Goal: Task Accomplishment & Management: Manage account settings

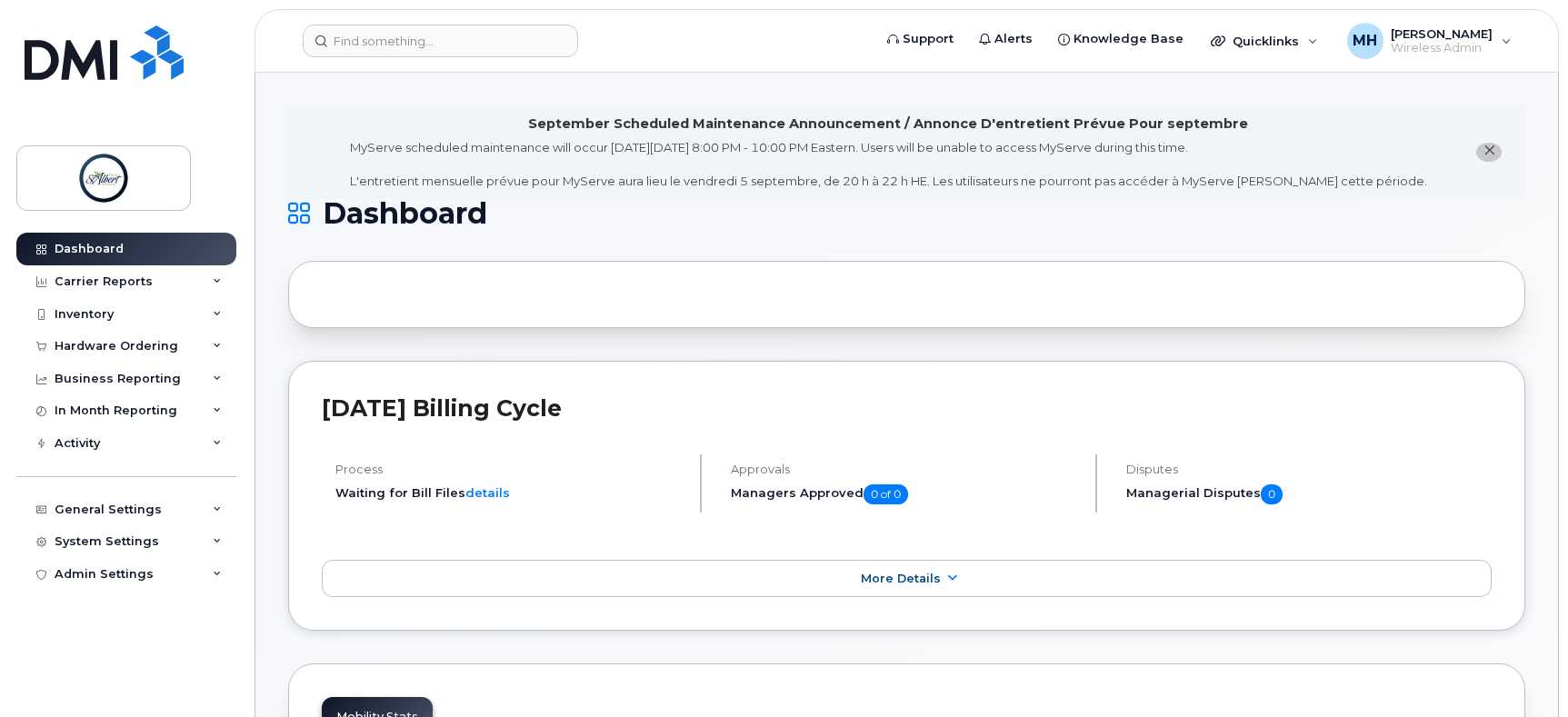
click at [457, 281] on div at bounding box center [906, 294] width 1237 height 68
drag, startPoint x: 408, startPoint y: 28, endPoint x: 427, endPoint y: 51, distance: 29.8
click at [411, 34] on input at bounding box center [440, 41] width 276 height 33
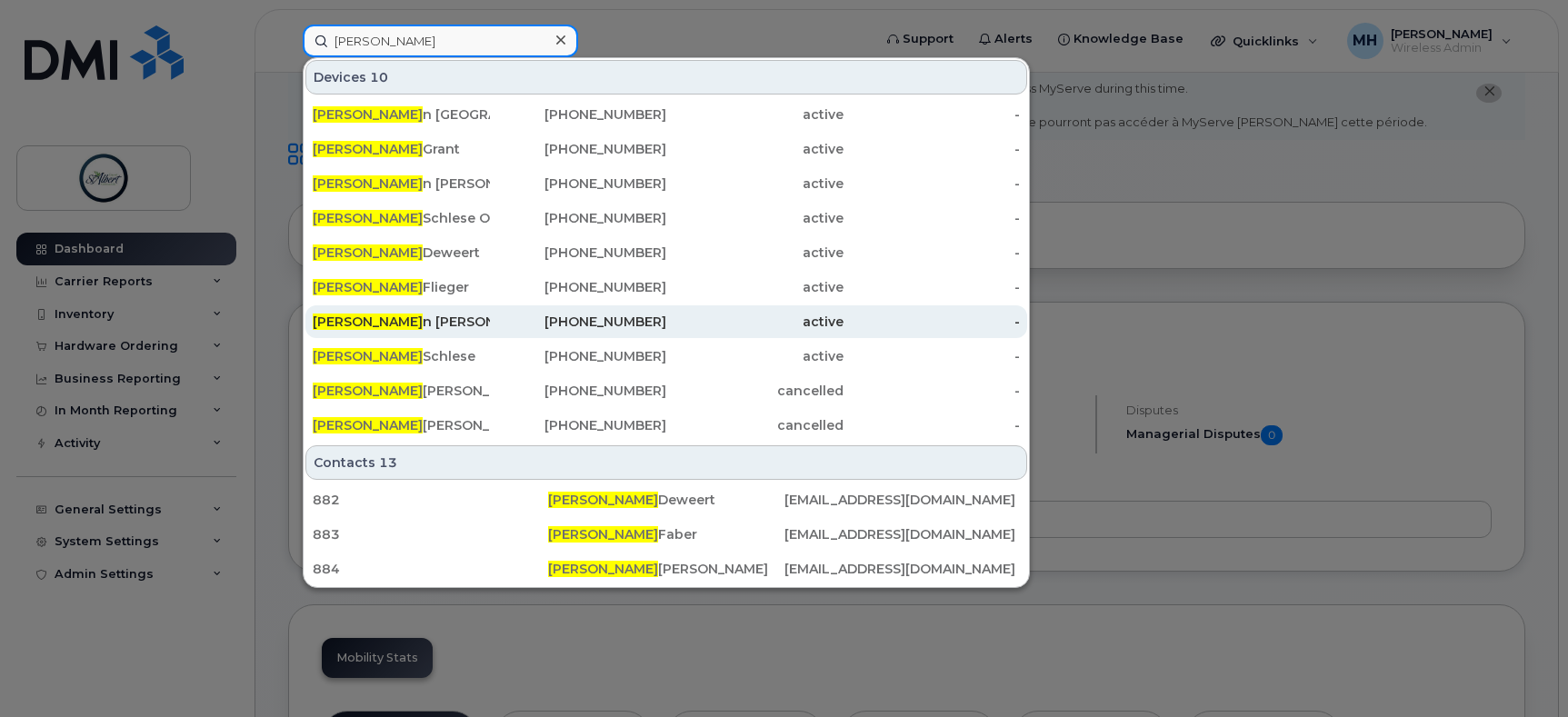
scroll to position [90, 0]
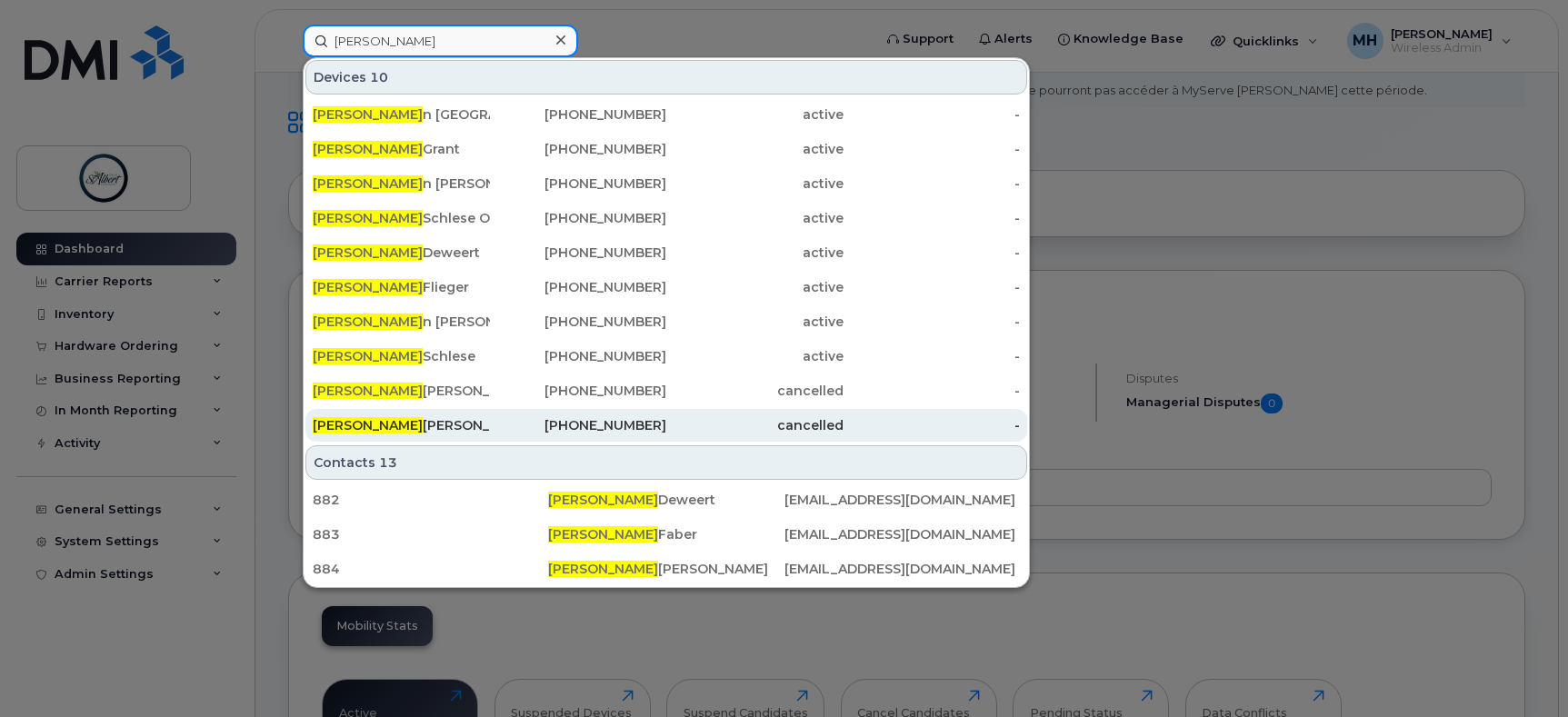
type input "[PERSON_NAME]"
click at [380, 427] on div "Steve Farrell" at bounding box center [401, 425] width 177 height 18
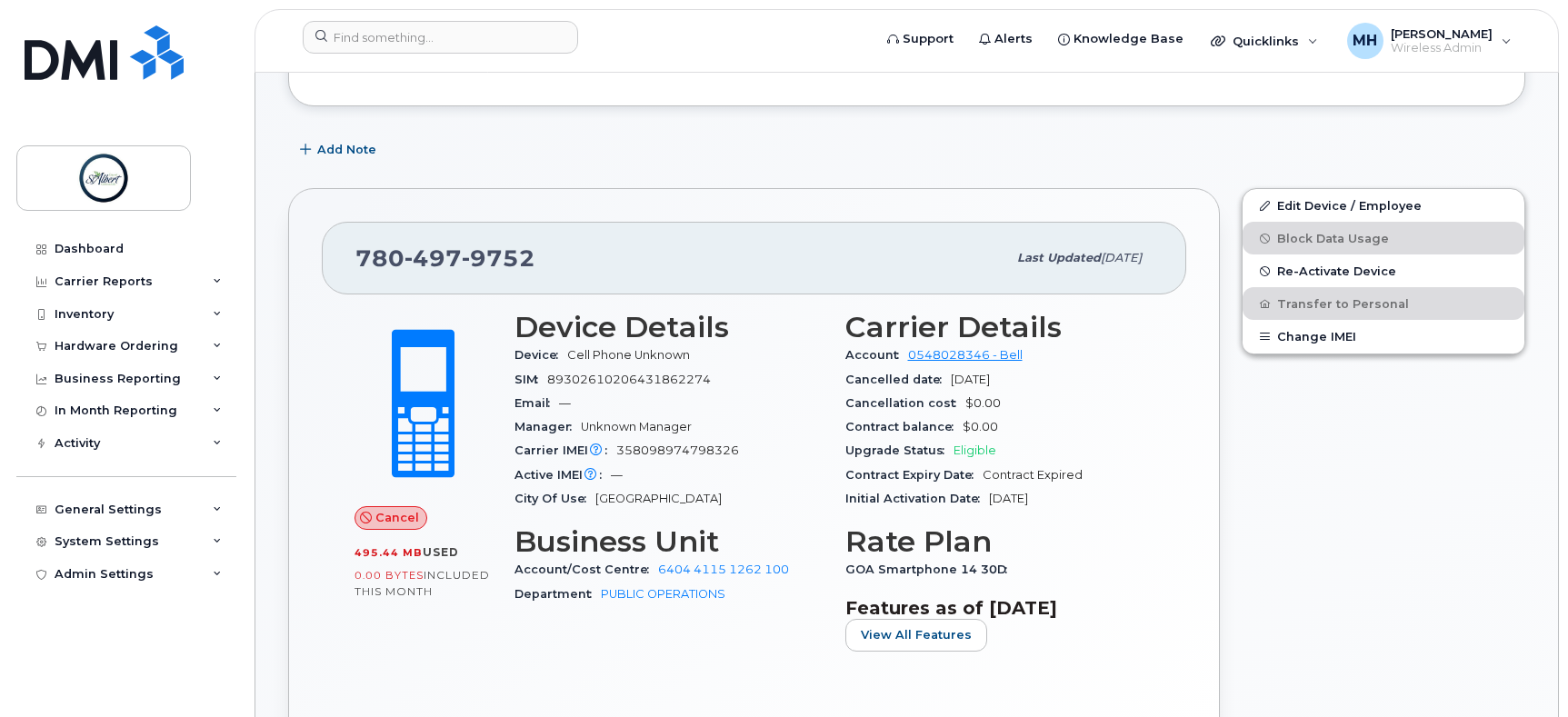
scroll to position [363, 0]
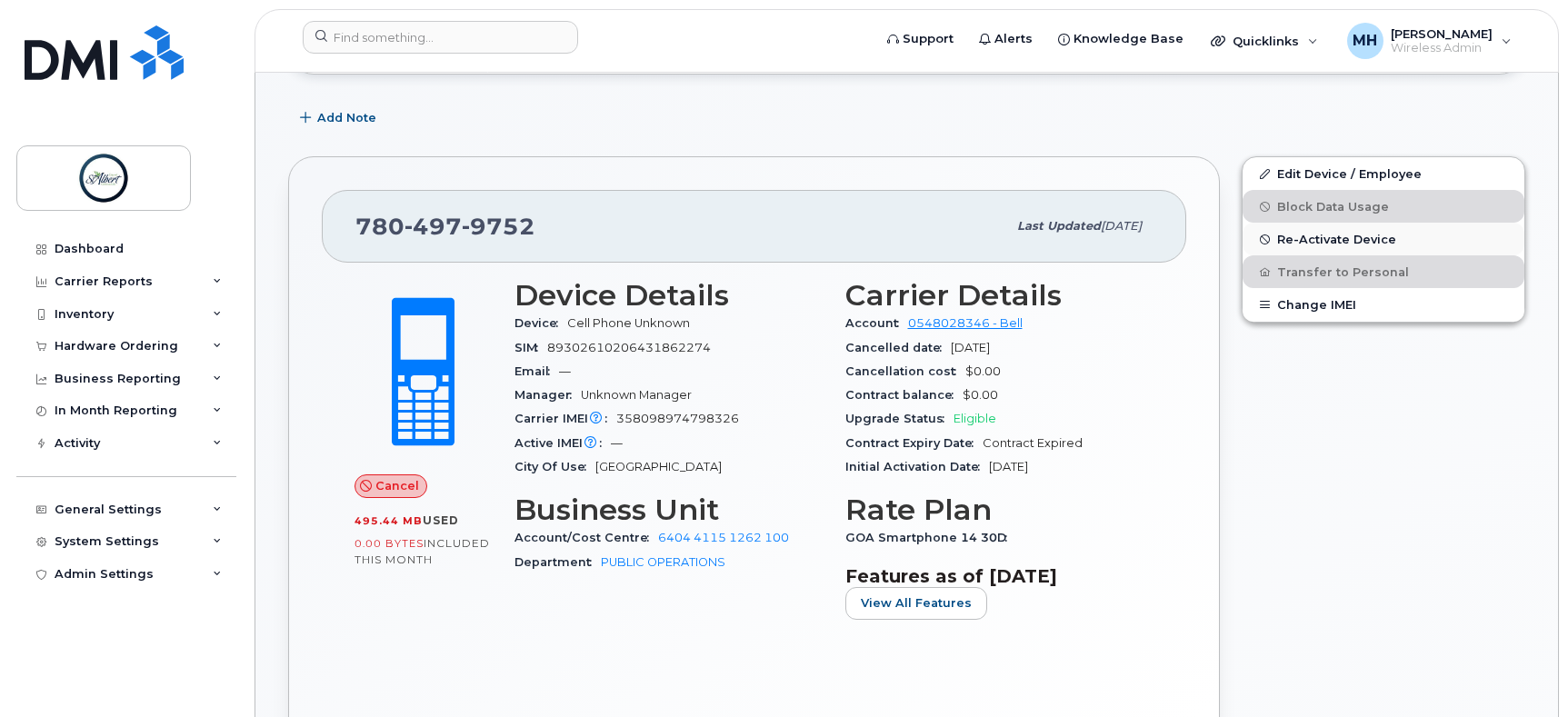
click at [1344, 244] on span "Re-Activate Device" at bounding box center [1336, 240] width 119 height 14
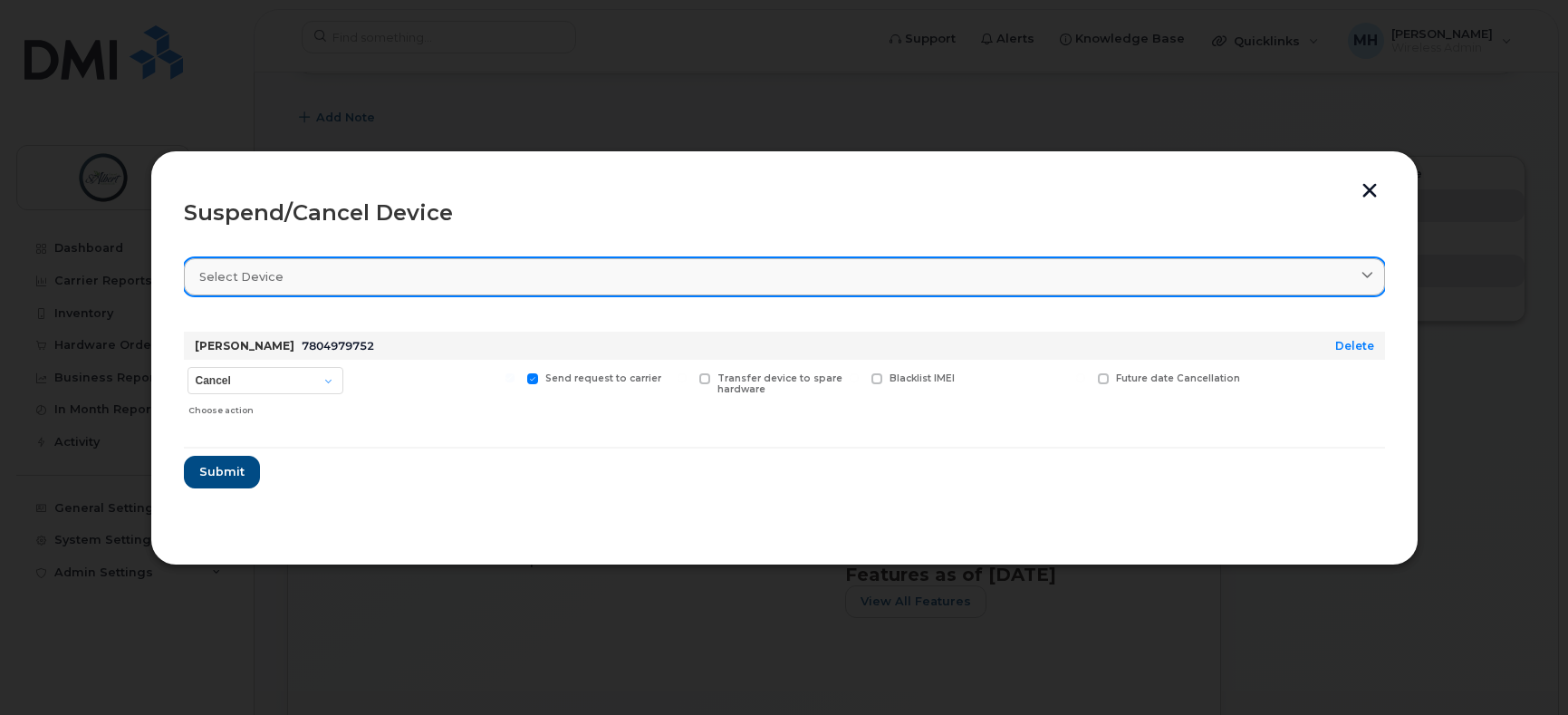
click at [749, 280] on div "Select device" at bounding box center [784, 276] width 1170 height 17
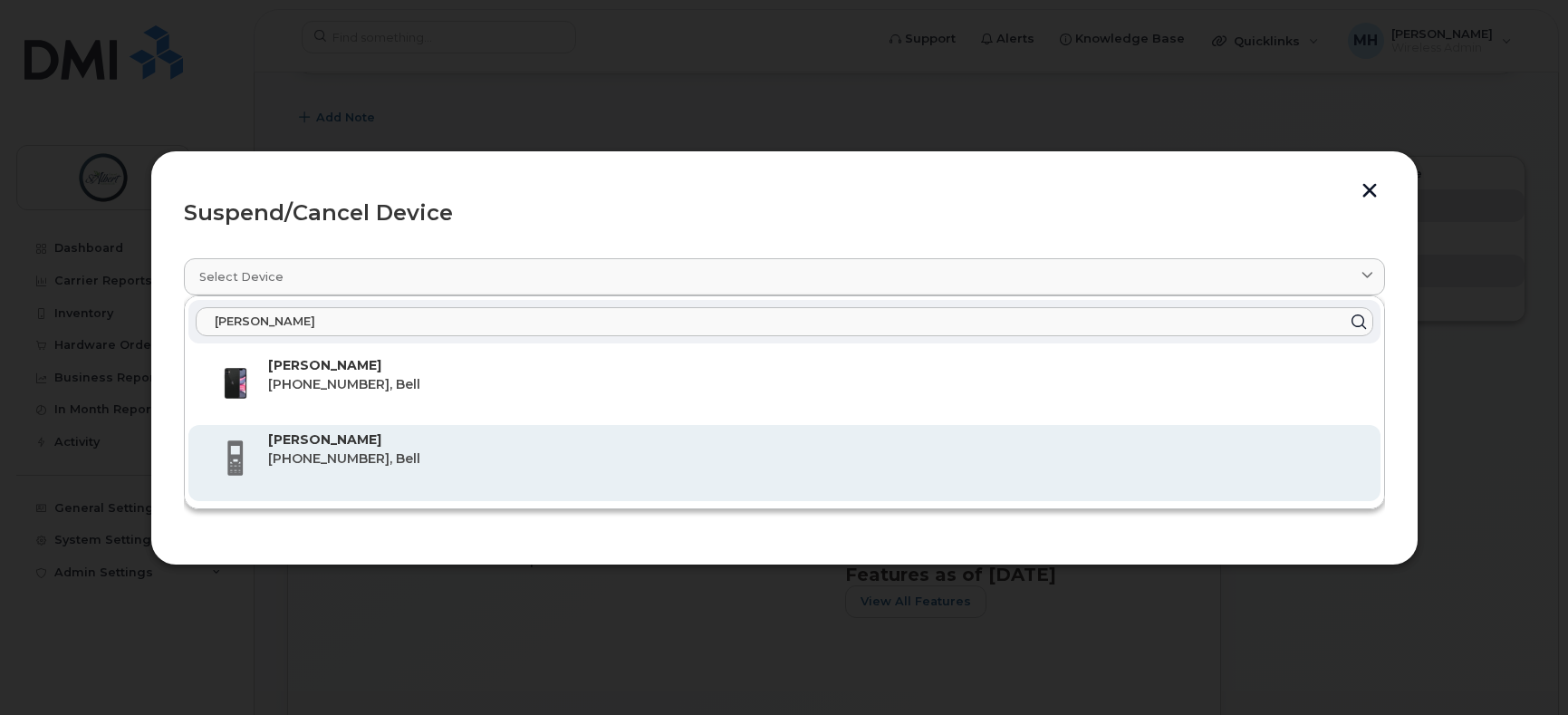
type input "[PERSON_NAME]"
click at [320, 446] on strong "[PERSON_NAME]" at bounding box center [324, 439] width 113 height 16
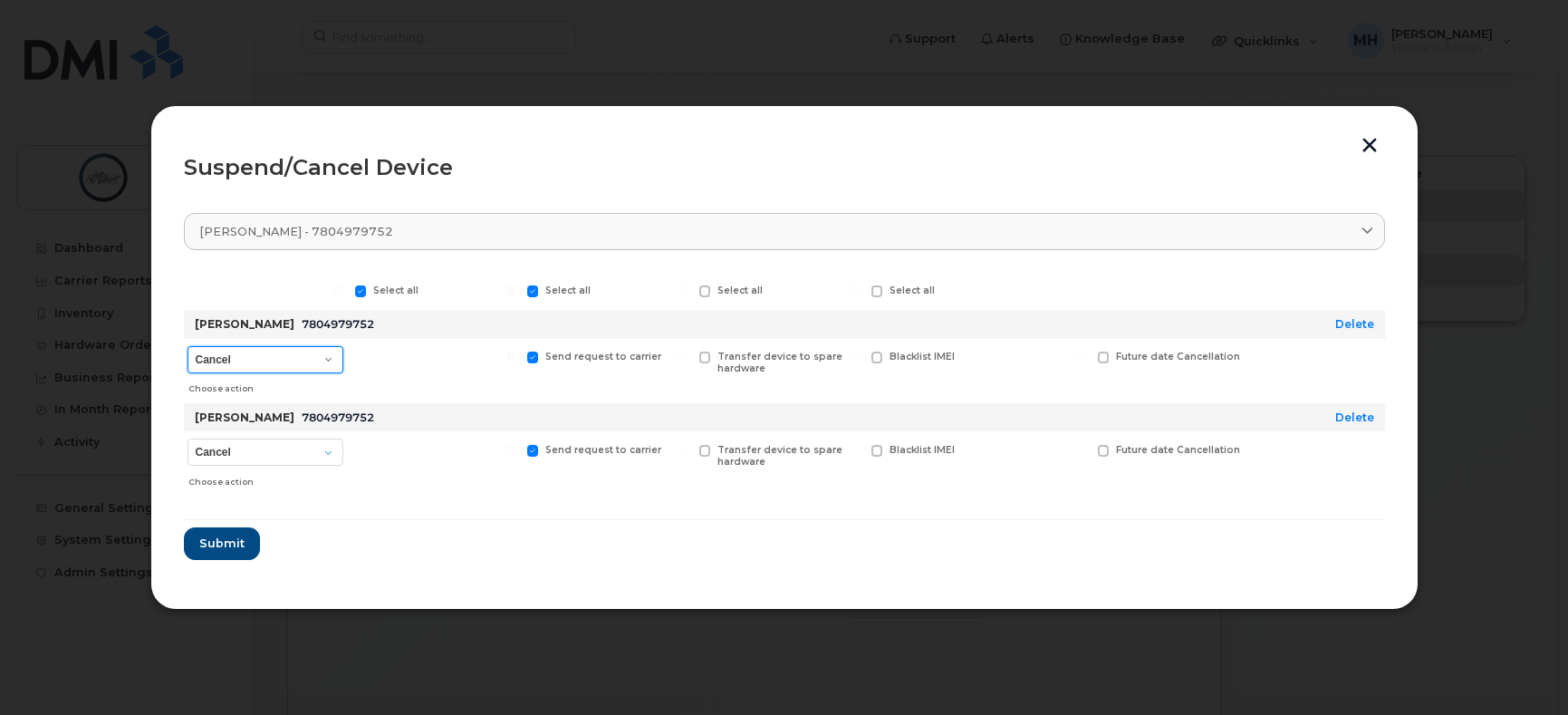
click at [325, 358] on select "Cancel Suspend - Extend Suspension Suspend - Reduced Rate Suspend - Full Rate S…" at bounding box center [265, 359] width 156 height 27
select select "[object Object]"
click at [187, 346] on select "Cancel Suspend - Extend Suspension Suspend - Reduced Rate Suspend - Full Rate S…" at bounding box center [265, 359] width 156 height 27
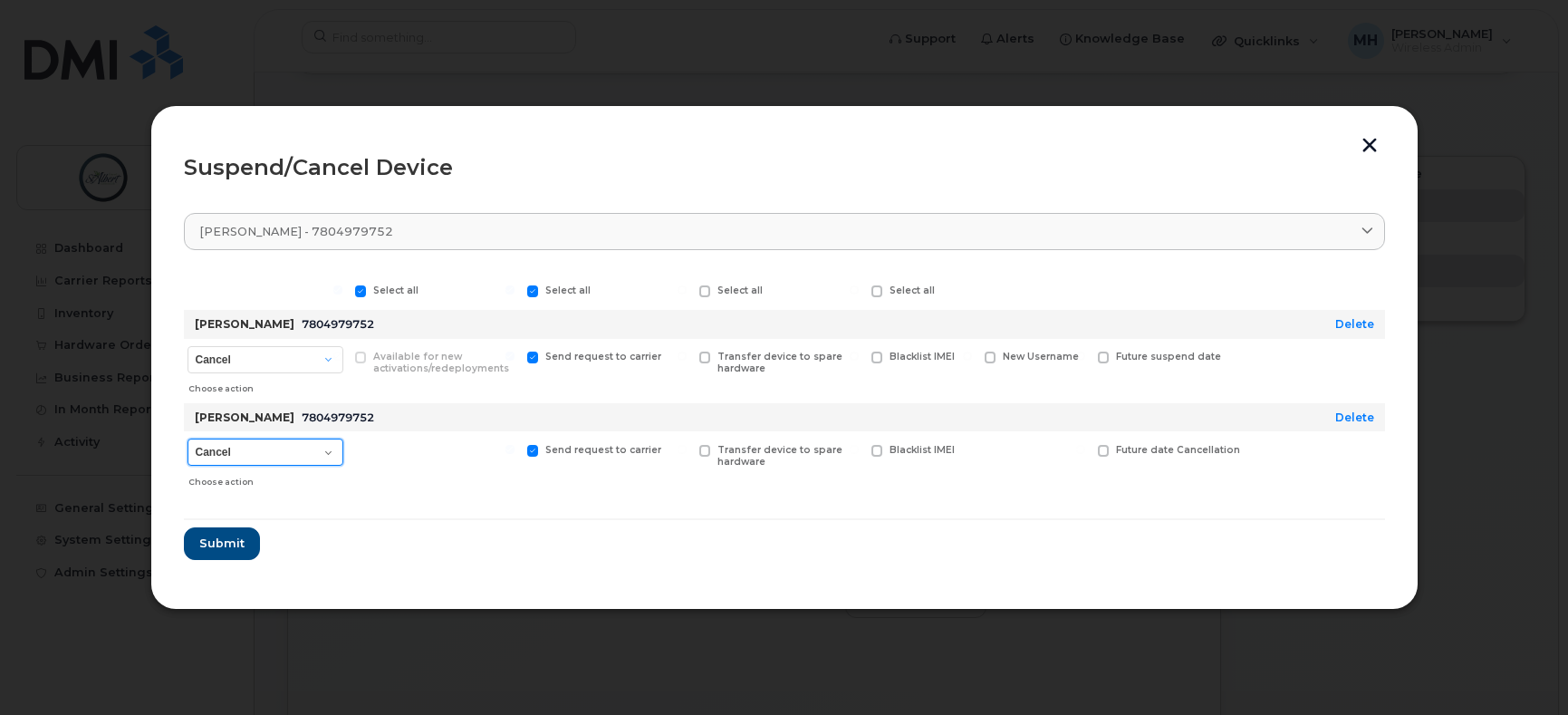
click at [339, 449] on select "Cancel Suspend - Reduced Rate Suspend - Full Rate Suspend - Lost Device/Stolen …" at bounding box center [265, 451] width 156 height 27
select select "[object Object]"
click at [187, 438] on select "Cancel Suspend - Reduced Rate Suspend - Full Rate Suspend - Lost Device/Stolen …" at bounding box center [265, 451] width 156 height 27
click at [206, 539] on span "Submit" at bounding box center [221, 542] width 46 height 17
click at [330, 442] on select "Cancel Suspend - Reduced Rate Suspend - Full Rate Suspend - Lost Device/Stolen …" at bounding box center [265, 451] width 156 height 27
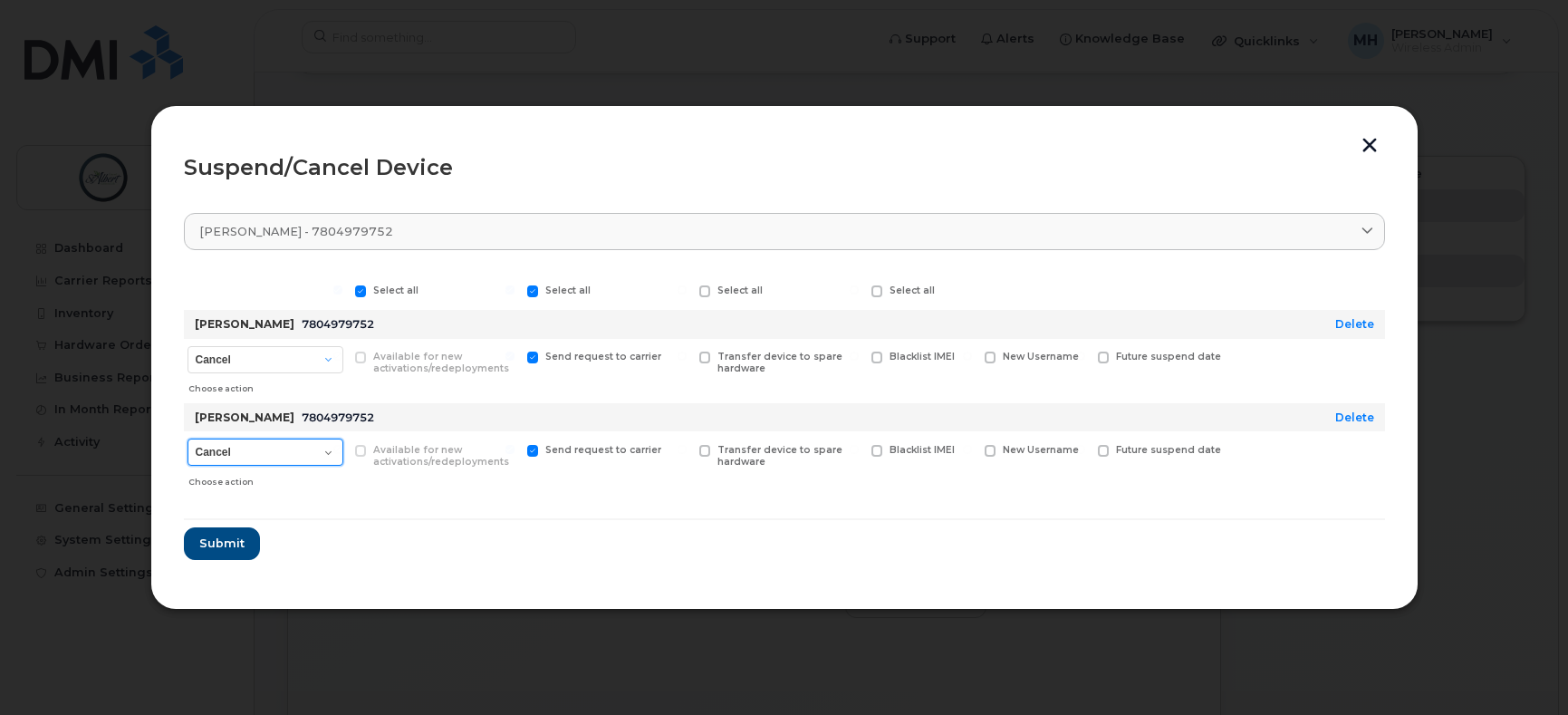
click at [330, 443] on select "Cancel Suspend - Reduced Rate Suspend - Full Rate Suspend - Lost Device/Stolen …" at bounding box center [265, 451] width 156 height 27
click at [370, 497] on form "Select all Select all Select all Select all [PERSON_NAME] 7804979752 Delete Can…" at bounding box center [784, 416] width 1201 height 288
click at [361, 296] on span at bounding box center [361, 292] width 12 height 12
click at [342, 295] on input "Select all" at bounding box center [337, 290] width 9 height 9
checkbox input "false"
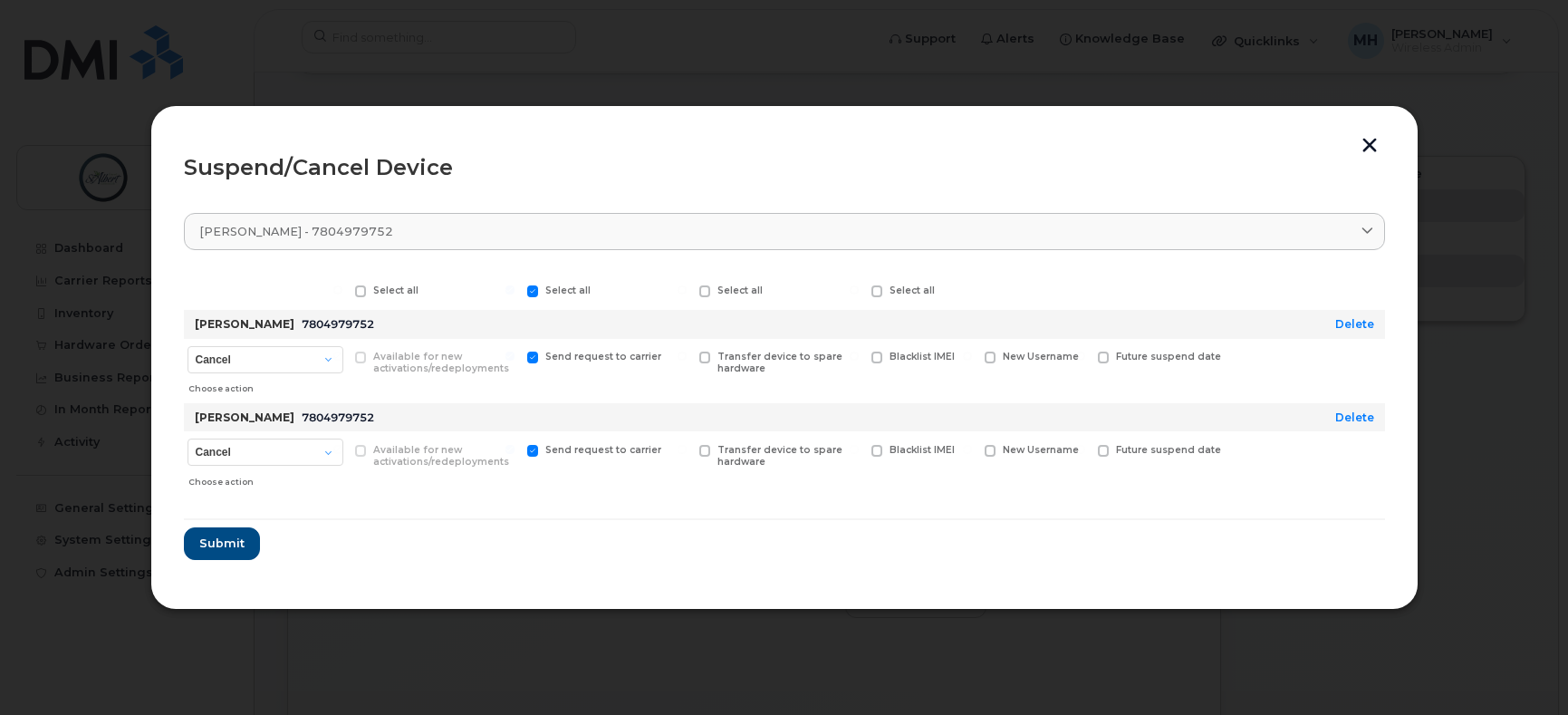
click at [533, 289] on span at bounding box center [534, 292] width 12 height 12
click at [515, 289] on input "Select all" at bounding box center [510, 290] width 9 height 9
checkbox input "false"
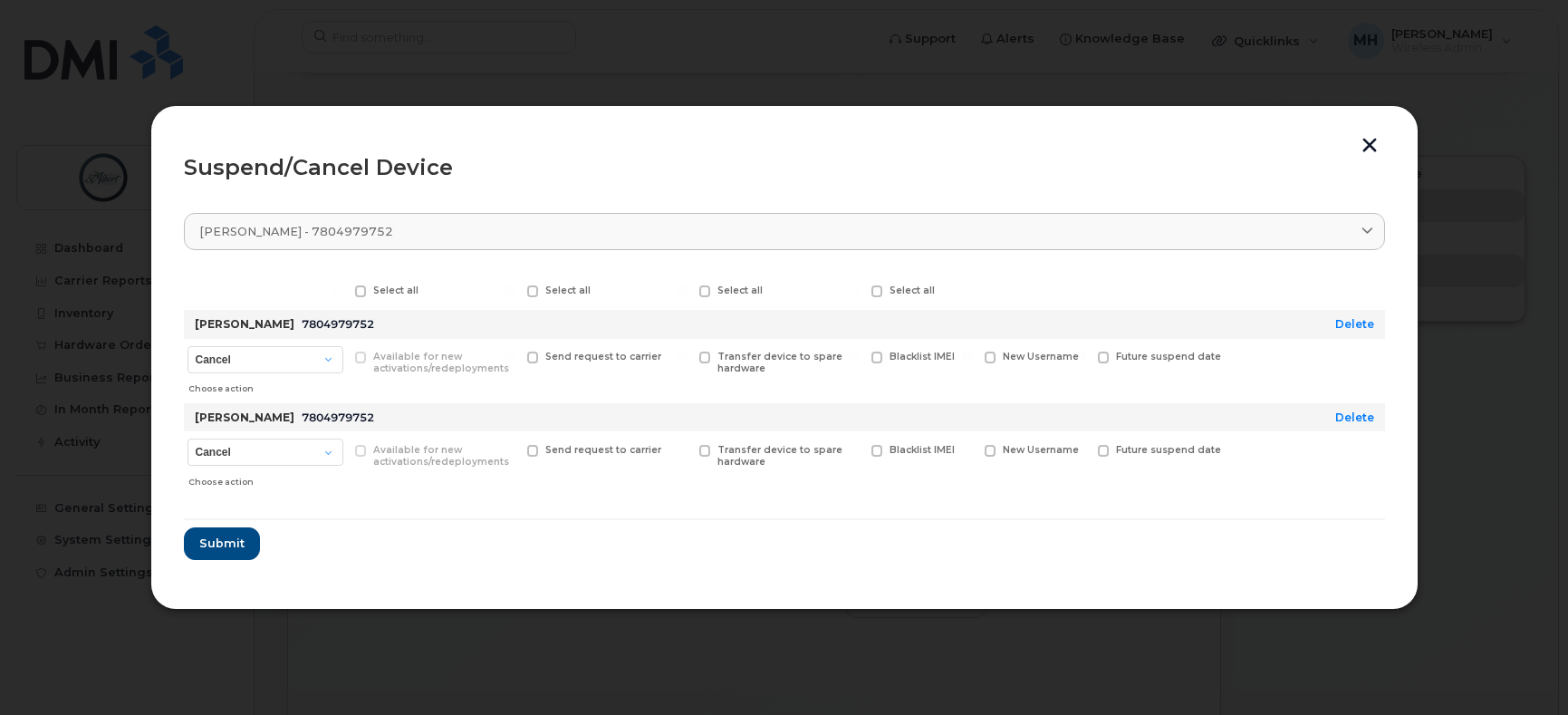
click at [226, 484] on div "Choose action" at bounding box center [265, 478] width 154 height 22
click at [214, 535] on span "Submit" at bounding box center [221, 542] width 46 height 17
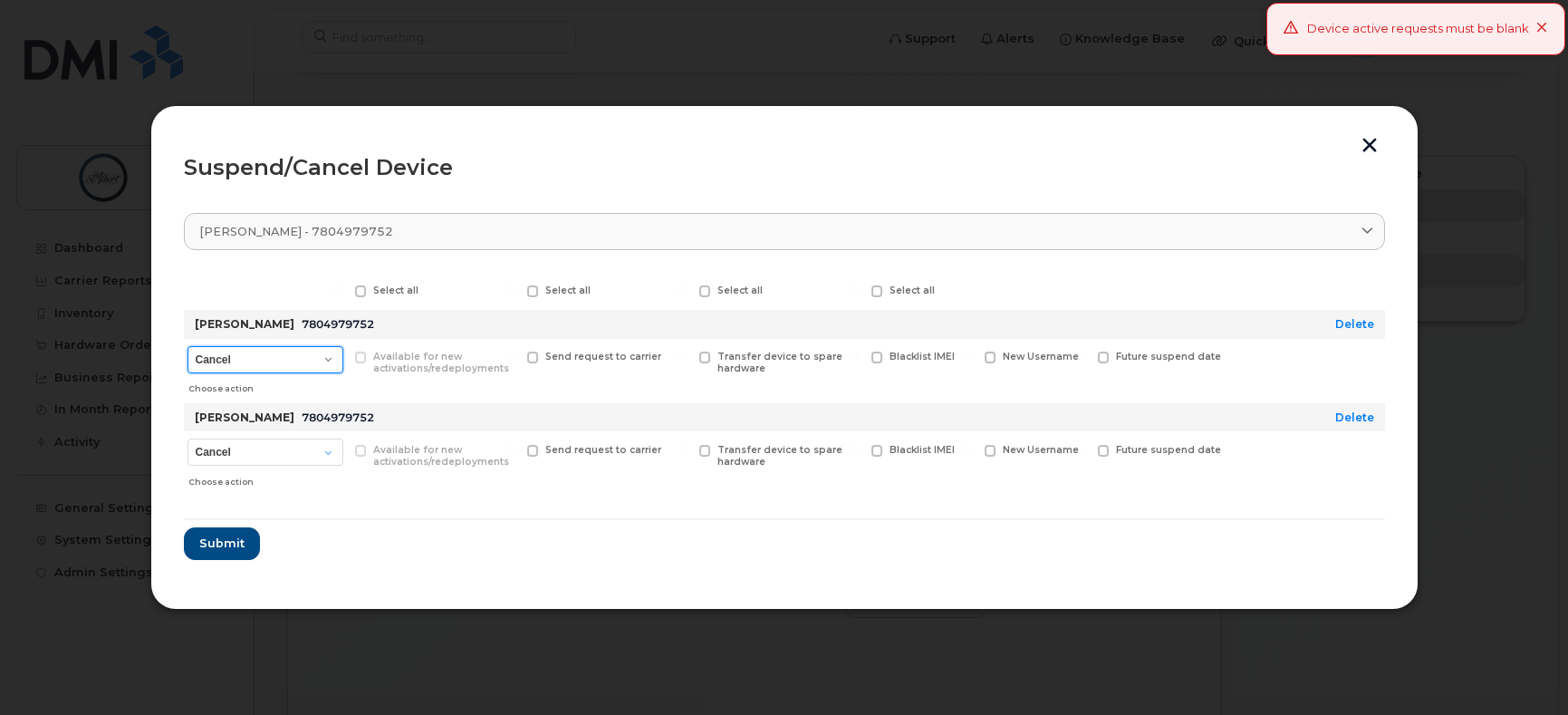
click at [331, 359] on select "Cancel Suspend - Extend Suspension Suspend - Reduced Rate Suspend - Full Rate S…" at bounding box center [265, 359] width 156 height 27
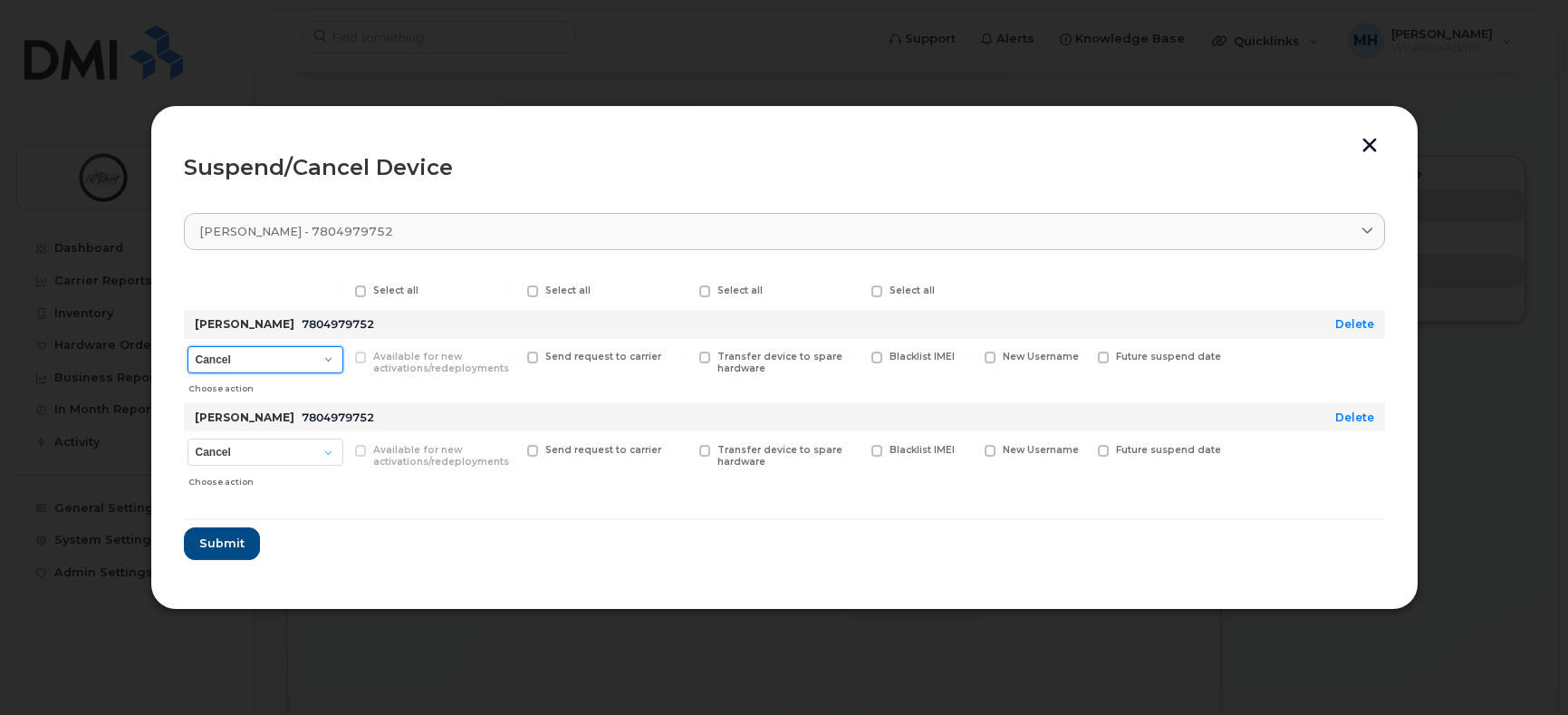
click at [187, 346] on select "Cancel Suspend - Extend Suspension Suspend - Reduced Rate Suspend - Full Rate S…" at bounding box center [265, 359] width 156 height 27
click at [540, 360] on label "Send request to carrier" at bounding box center [595, 357] width 135 height 12
click at [515, 360] on input "Send request to carrier" at bounding box center [510, 355] width 9 height 9
checkbox input "true"
click at [215, 541] on span "Submit" at bounding box center [221, 542] width 46 height 17
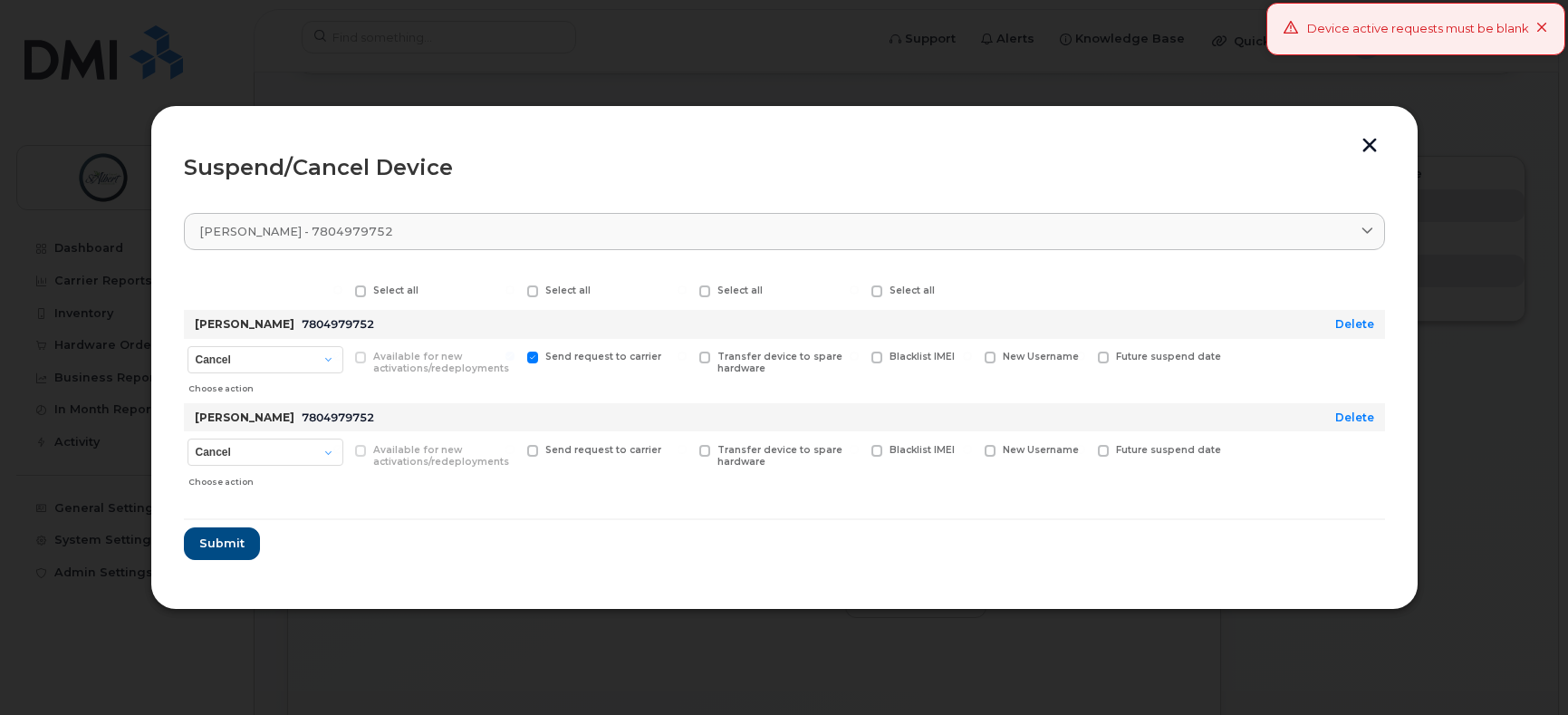
click at [1366, 145] on button "button" at bounding box center [1369, 147] width 27 height 19
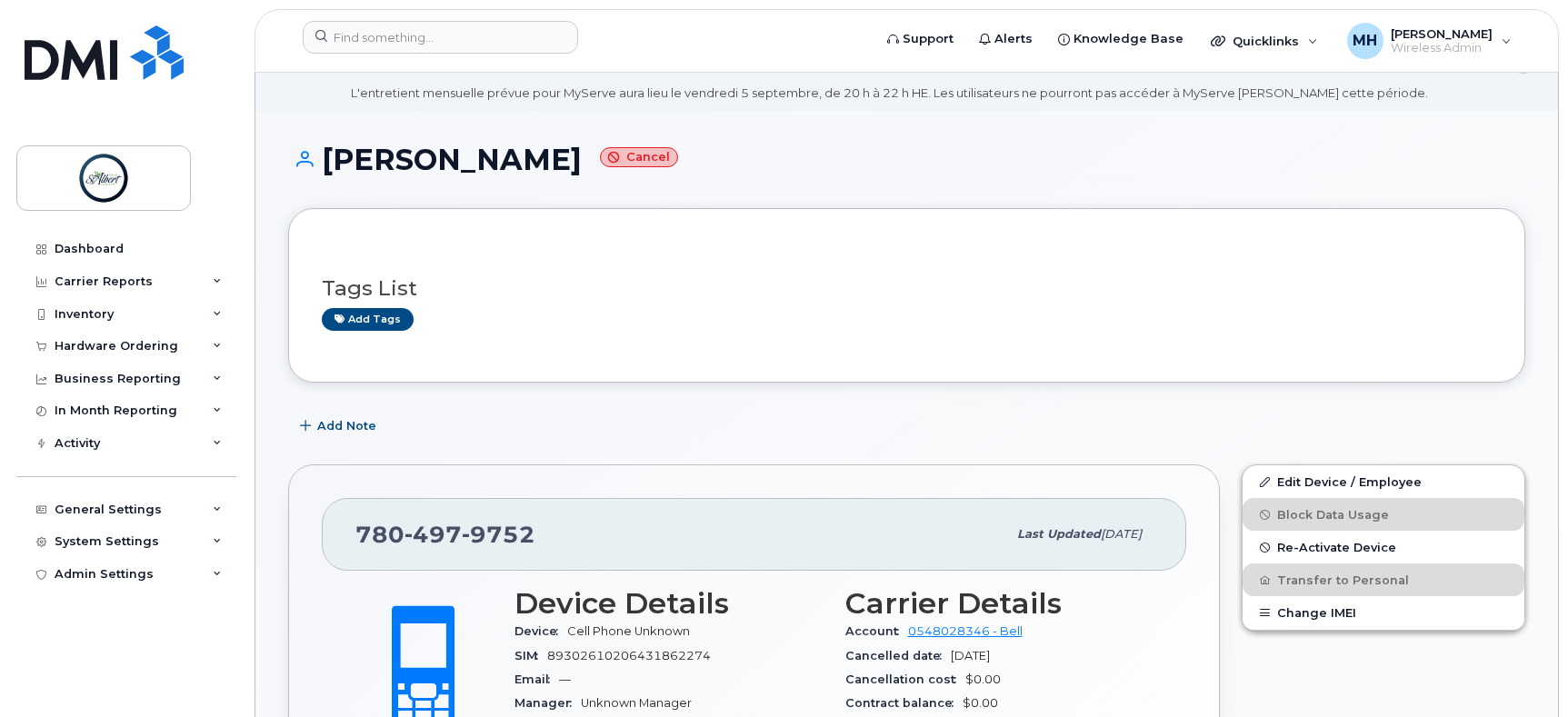
scroll to position [0, 0]
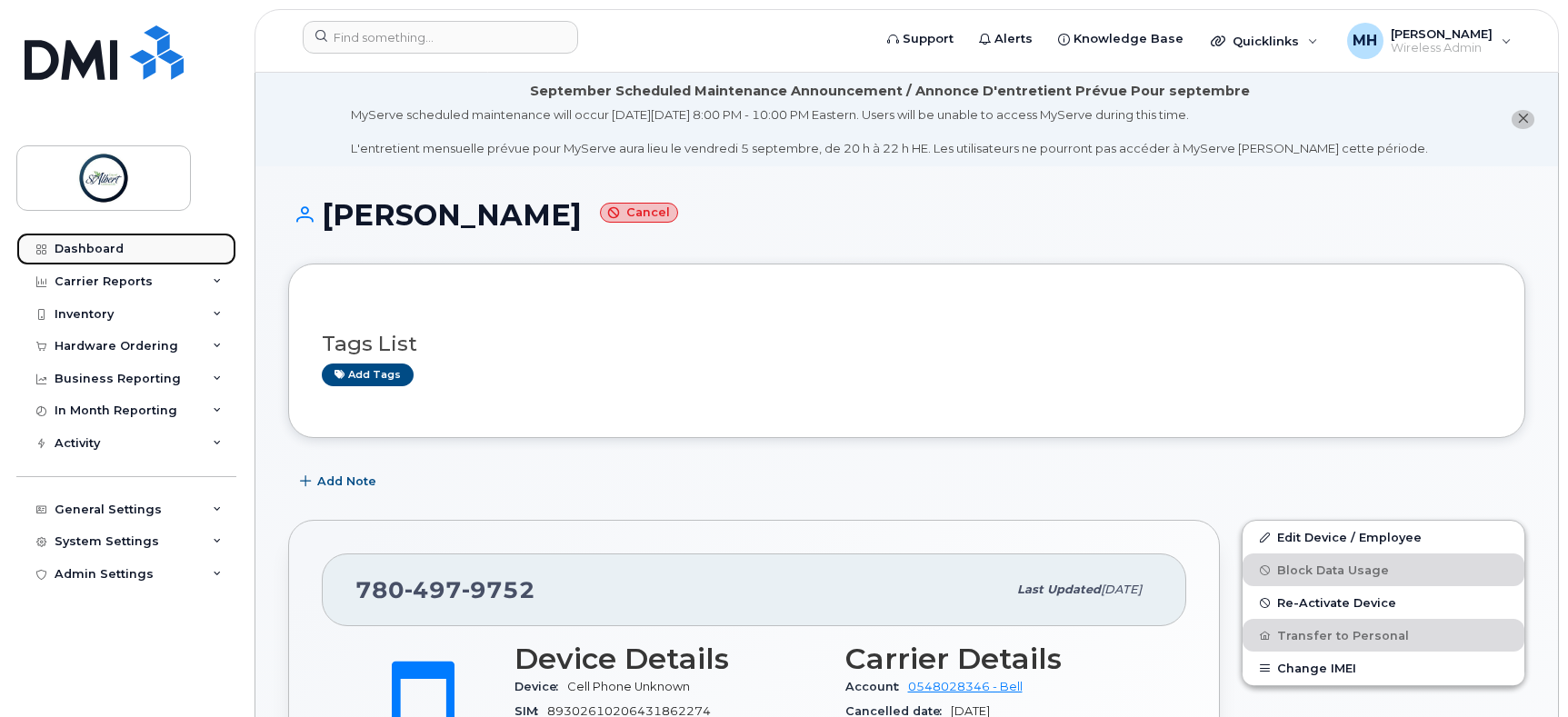
click at [87, 252] on div "Dashboard" at bounding box center [89, 249] width 69 height 15
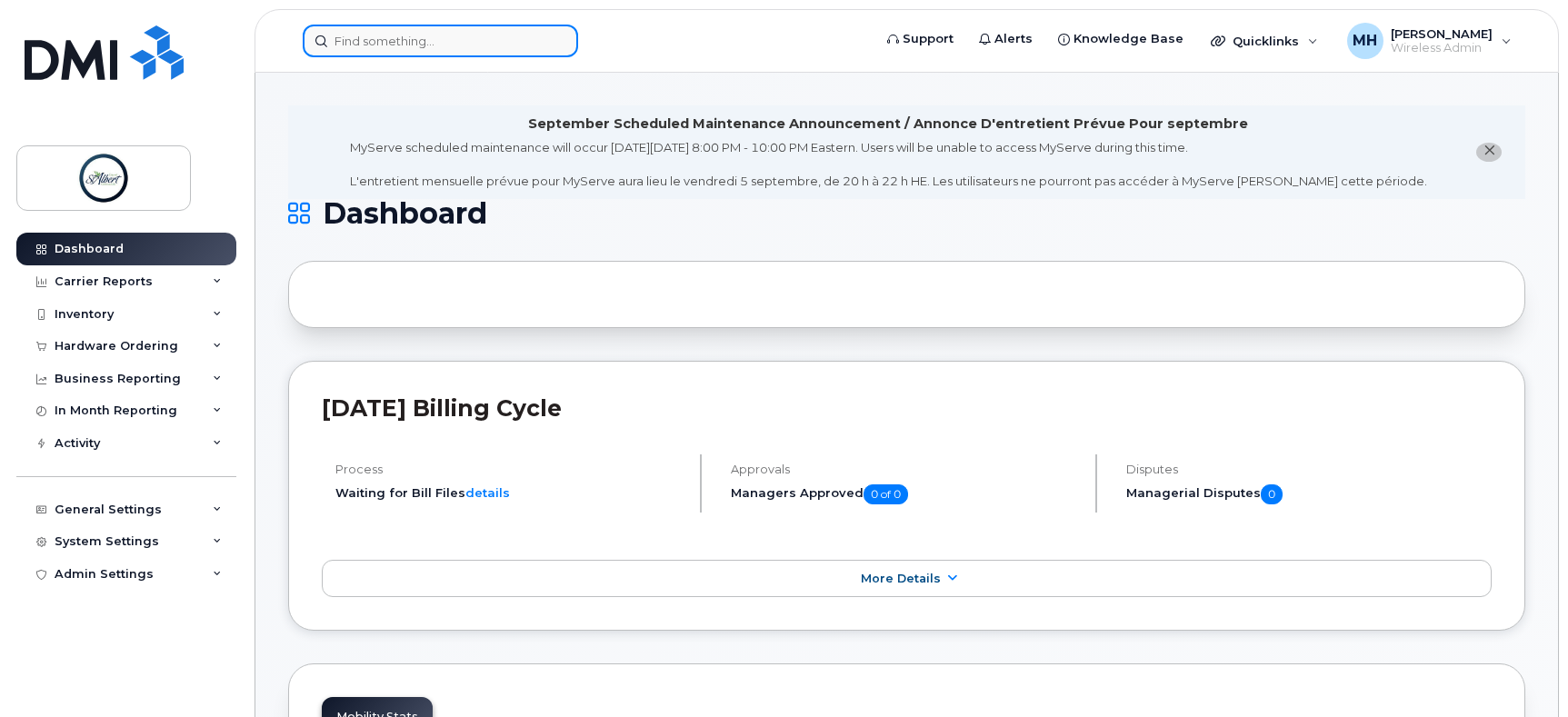
click at [513, 29] on input at bounding box center [440, 41] width 276 height 33
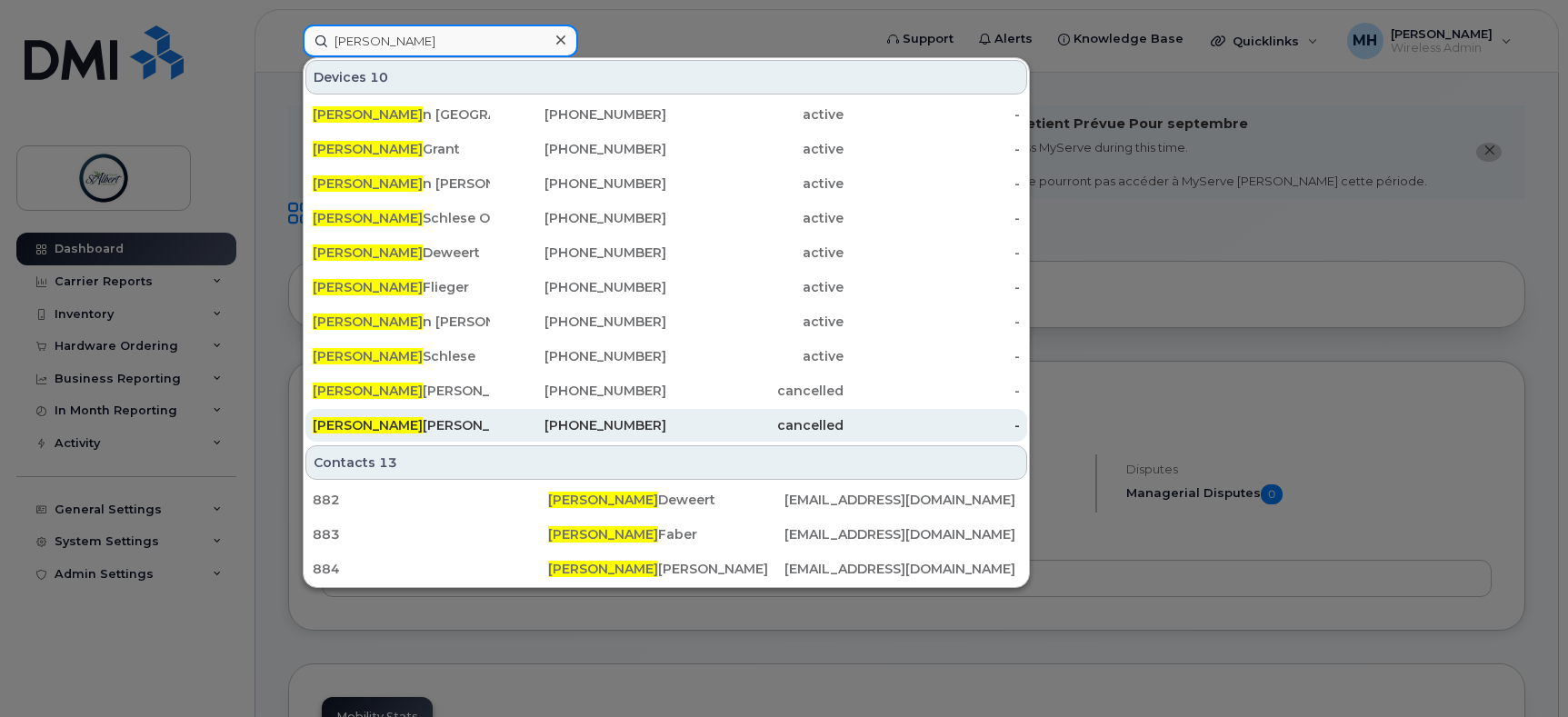
type input "[PERSON_NAME]"
click at [380, 426] on div "Steve Farrell" at bounding box center [401, 425] width 177 height 18
